Goal: Transaction & Acquisition: Purchase product/service

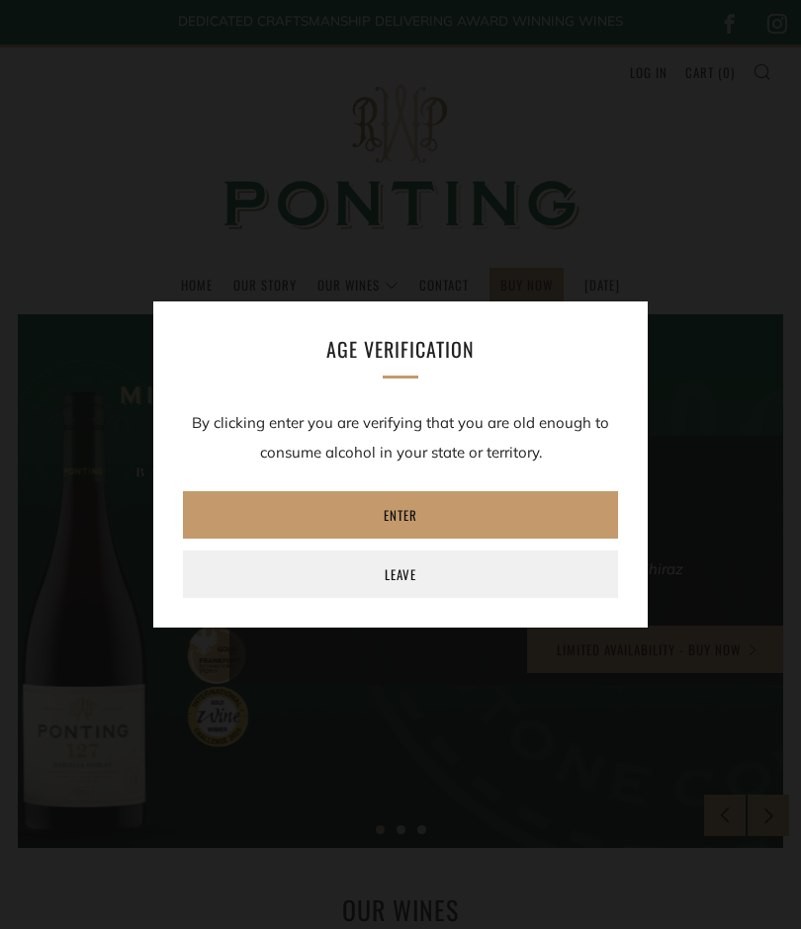
click at [313, 505] on link "Enter" at bounding box center [400, 514] width 435 height 47
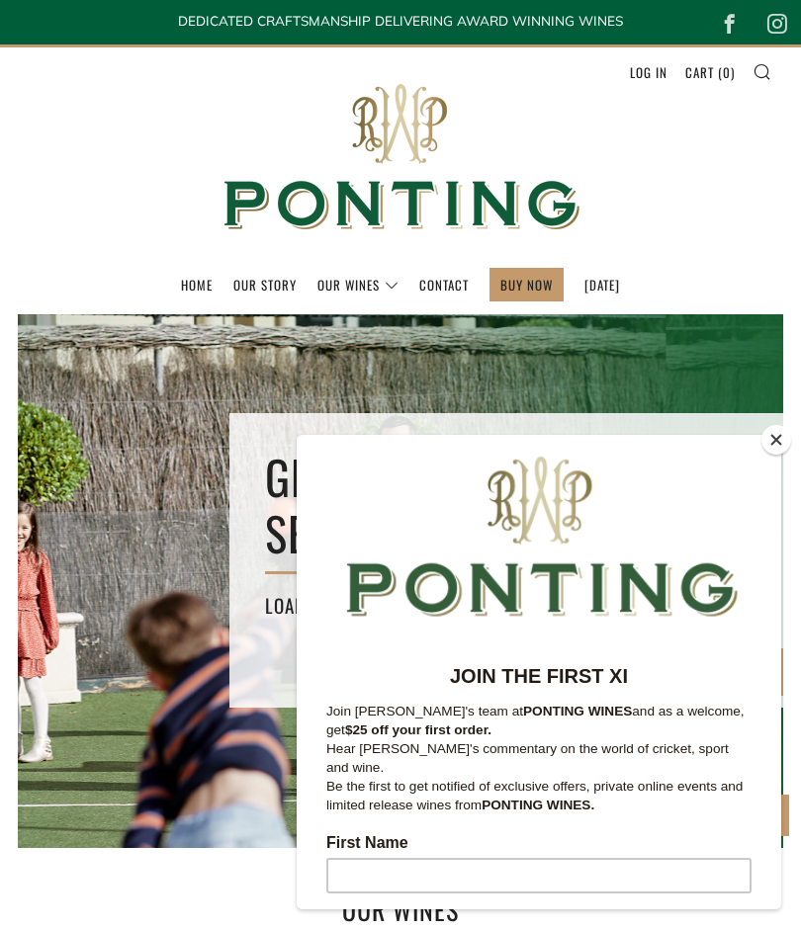
click at [766, 444] on button "Close" at bounding box center [776, 440] width 30 height 30
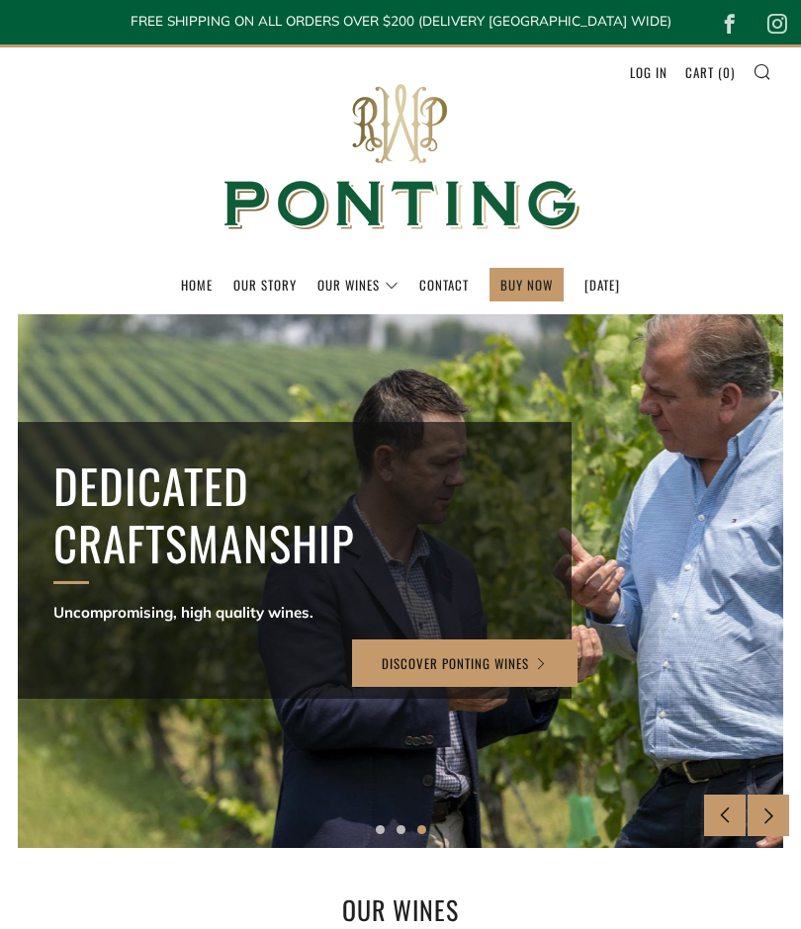
click at [110, 221] on header "Menu Search Cart Home Our Story Our Wines 0 )" at bounding box center [400, 179] width 801 height 270
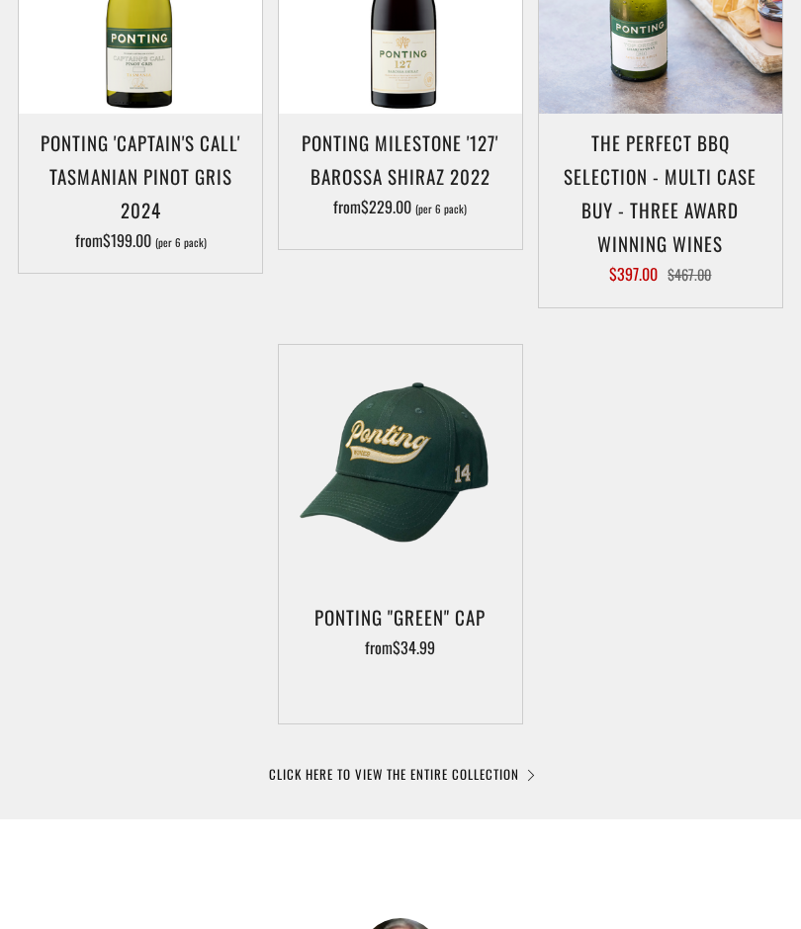
scroll to position [1102, 0]
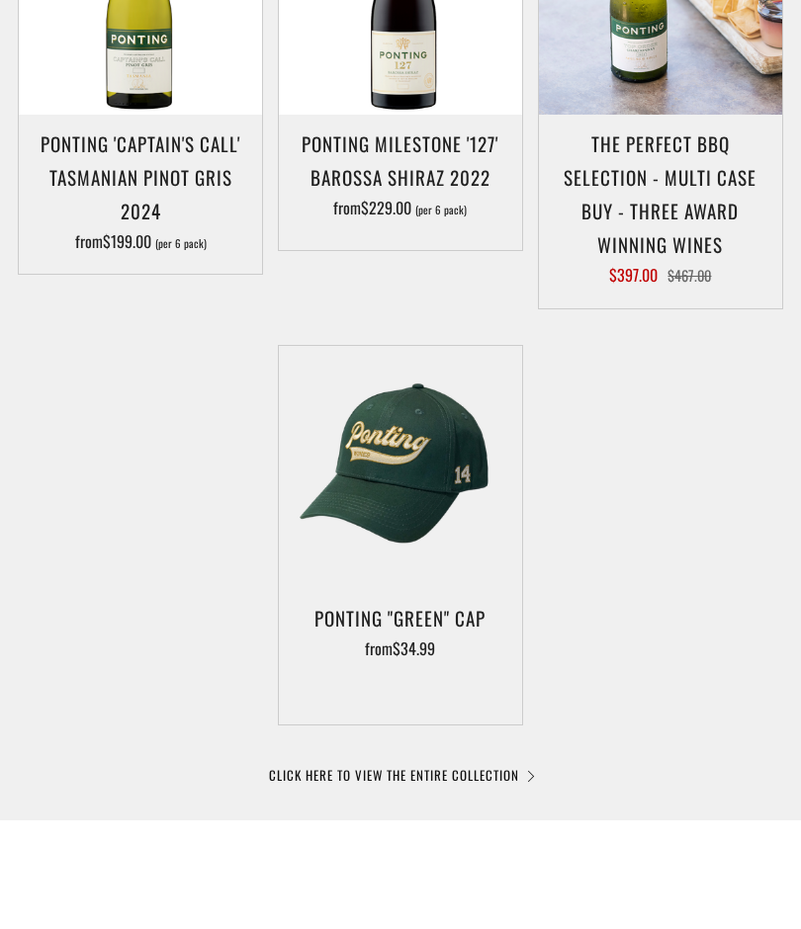
click at [526, 778] on link "CLICK HERE TO VIEW THE ENTIRE COLLECTION" at bounding box center [400, 775] width 263 height 20
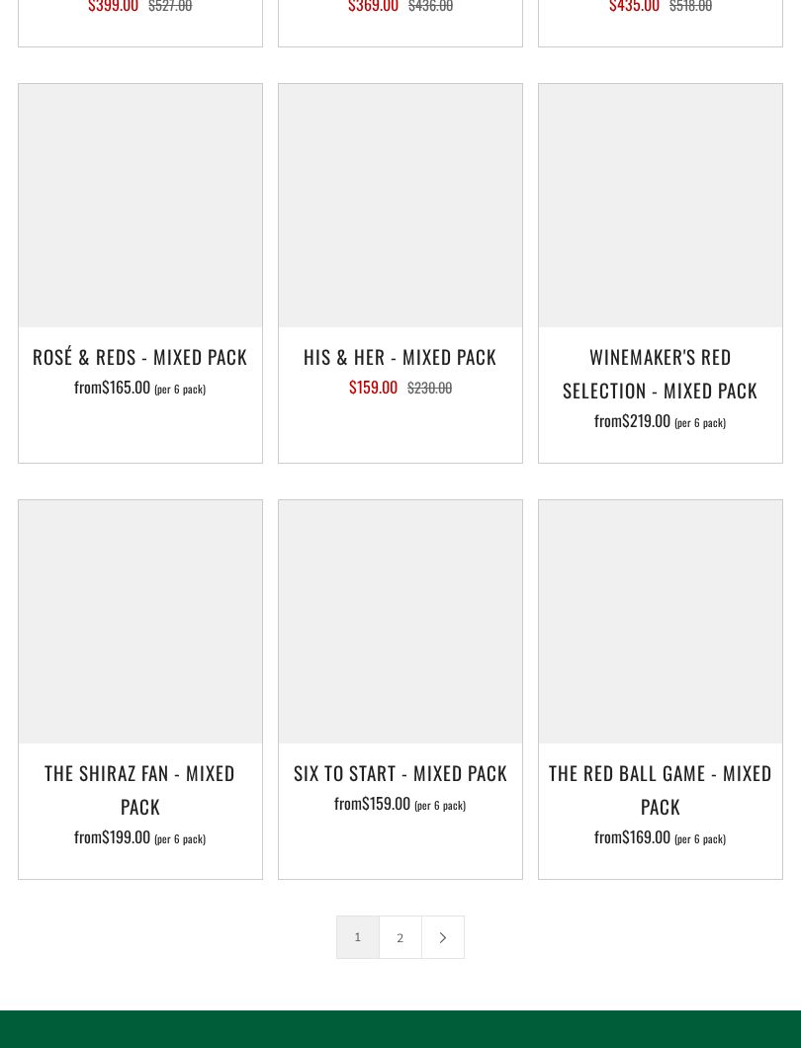
scroll to position [3156, 0]
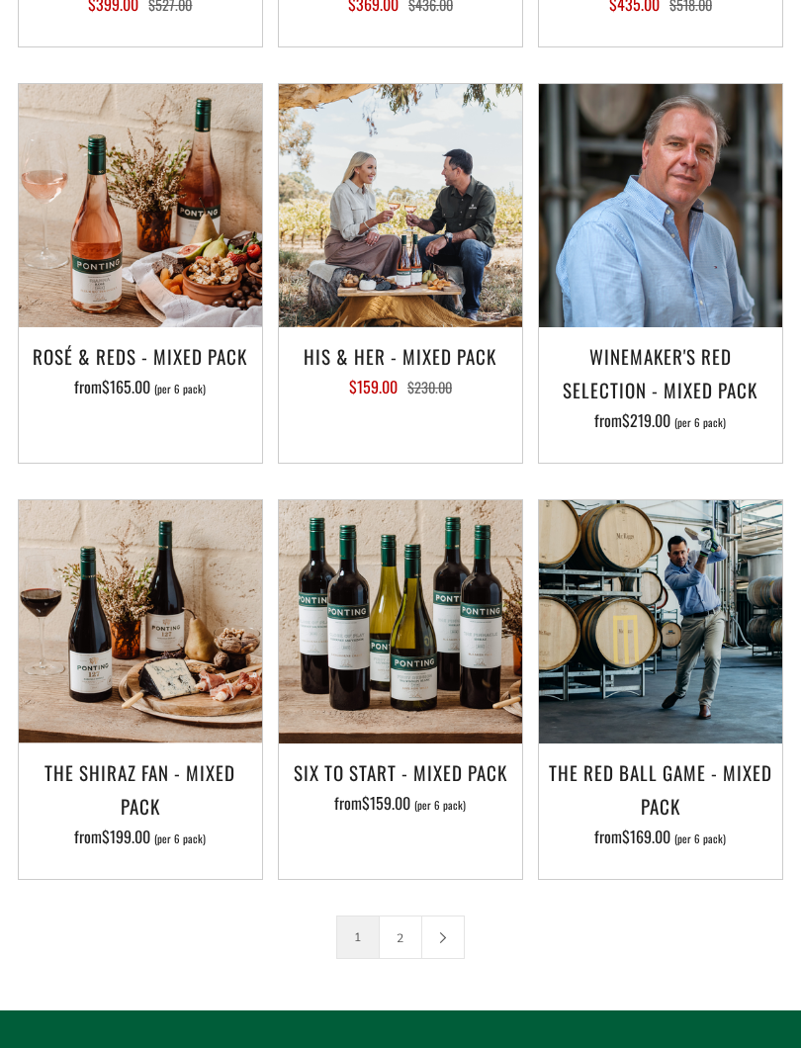
click at [396, 916] on link "2" at bounding box center [401, 937] width 42 height 42
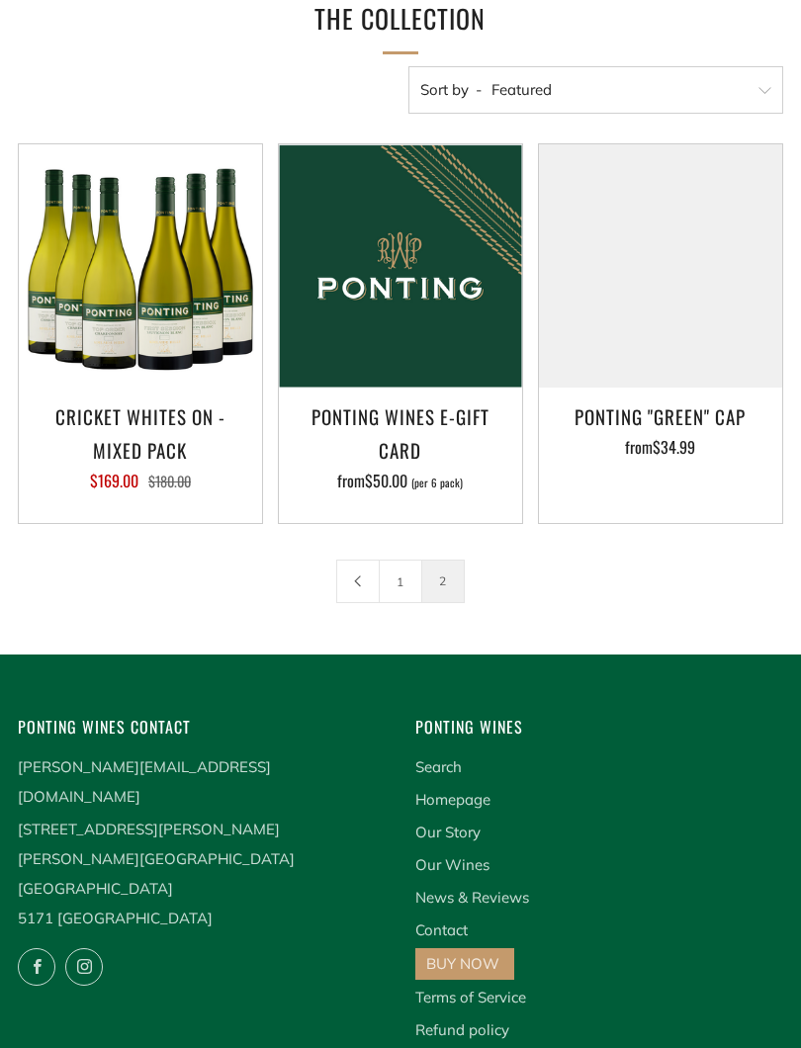
scroll to position [342, 0]
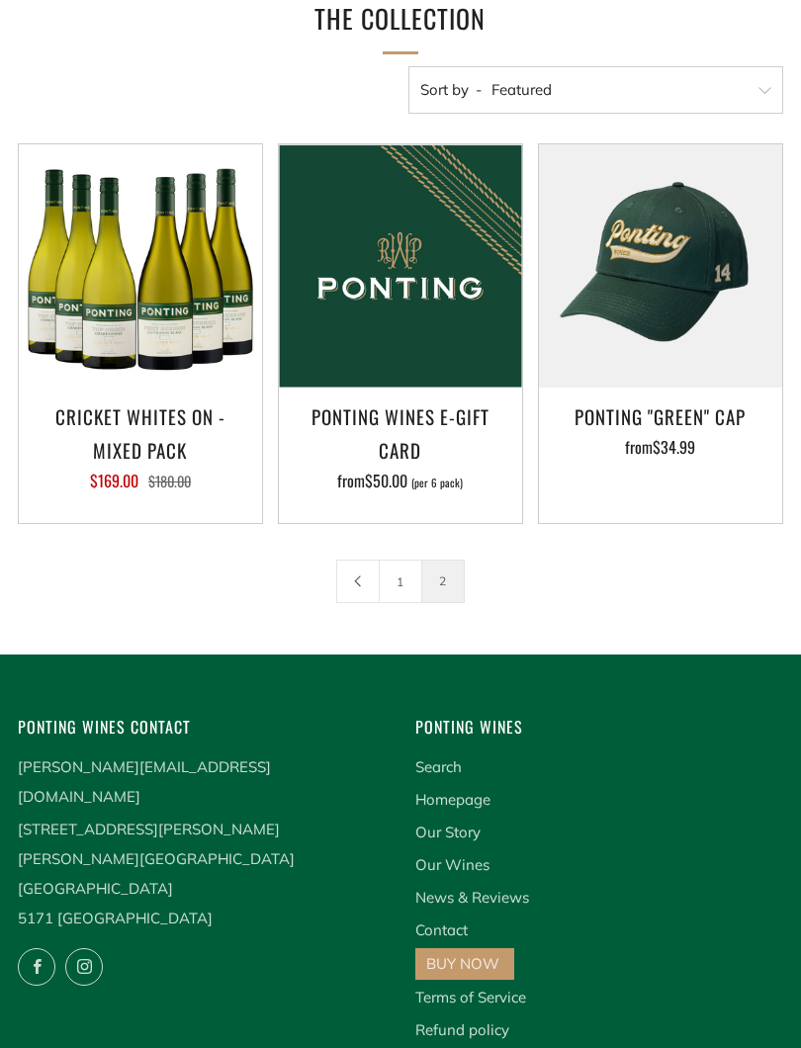
click at [352, 583] on icon at bounding box center [358, 581] width 12 height 12
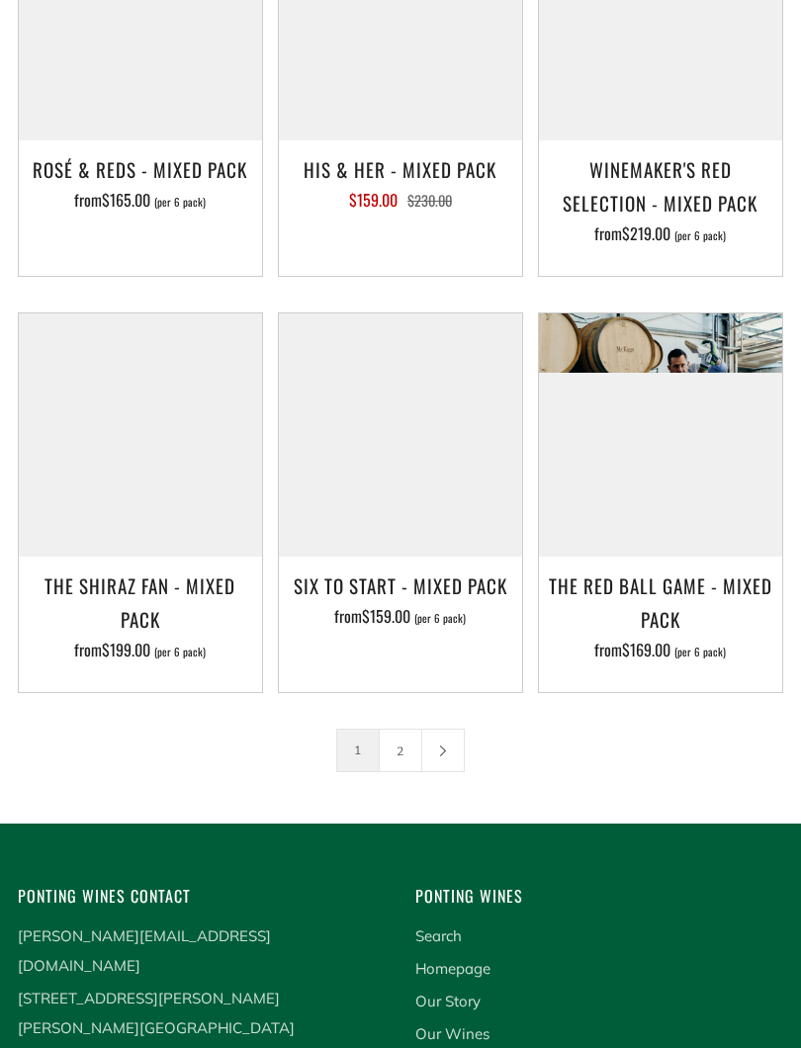
scroll to position [3344, 0]
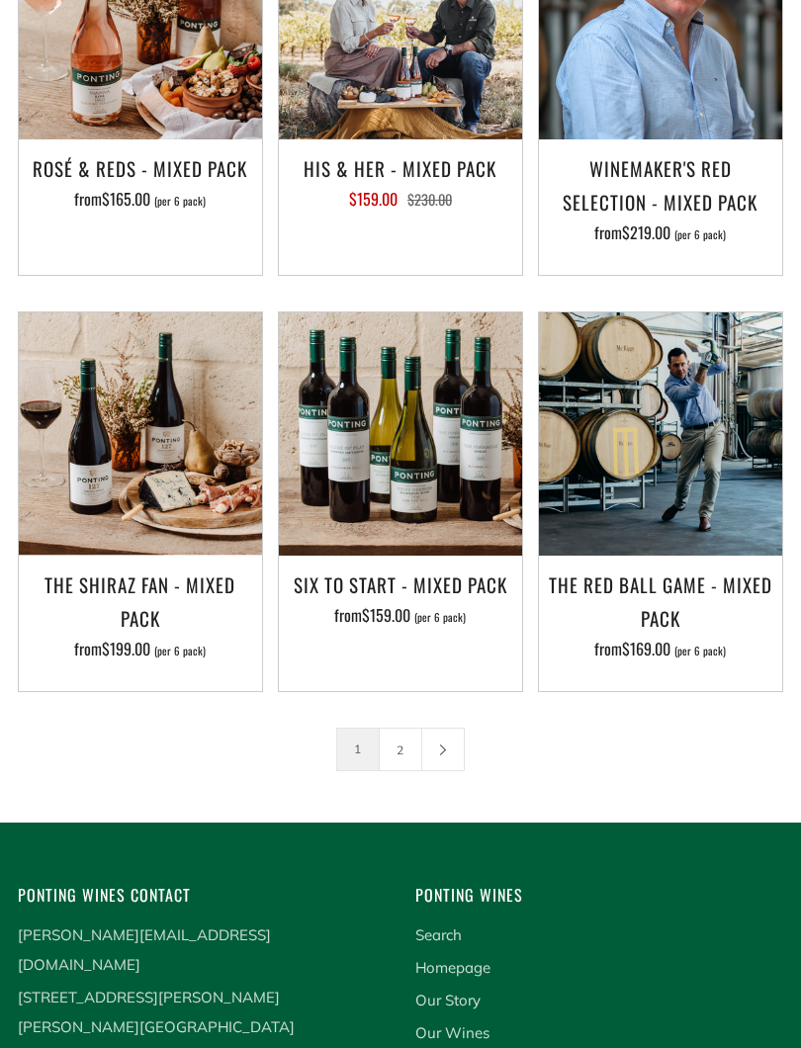
click at [144, 453] on img at bounding box center [140, 433] width 243 height 243
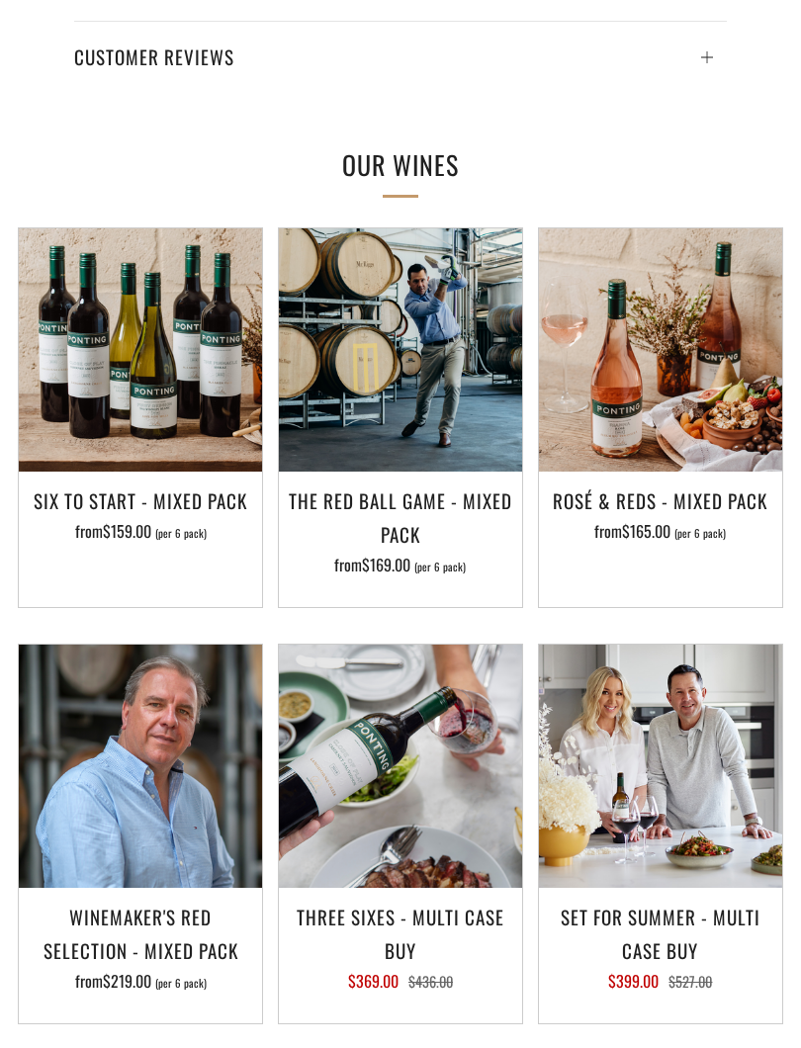
scroll to position [1685, 0]
click at [393, 347] on img at bounding box center [400, 349] width 243 height 243
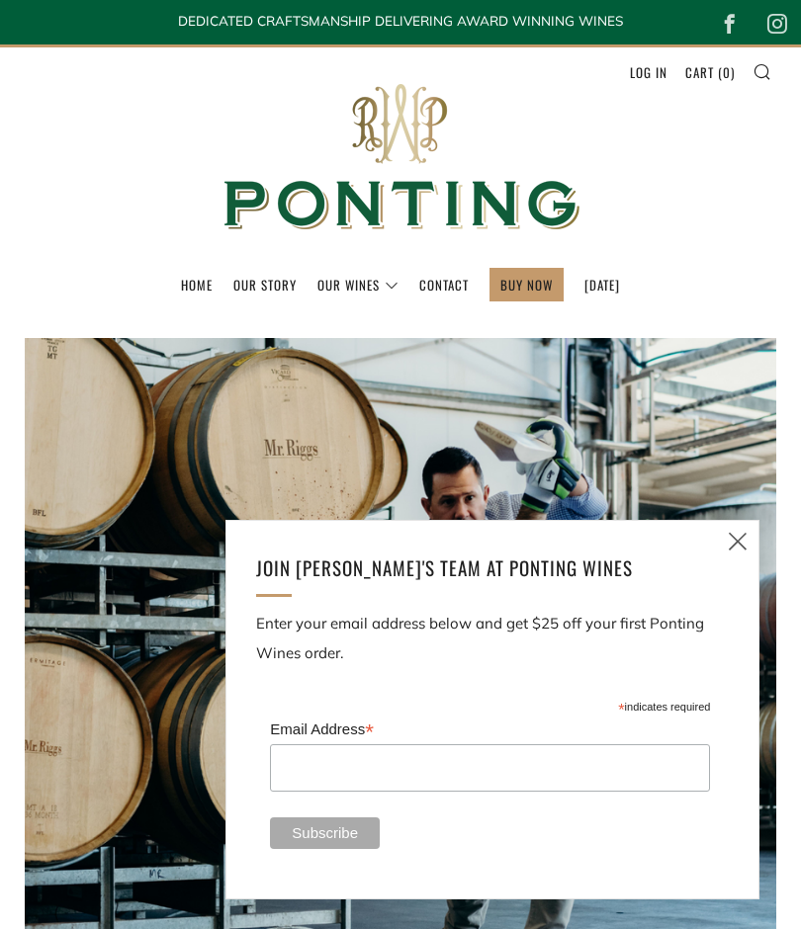
click at [728, 527] on link "Close (esc)" at bounding box center [738, 542] width 42 height 42
